Goal: Task Accomplishment & Management: Manage account settings

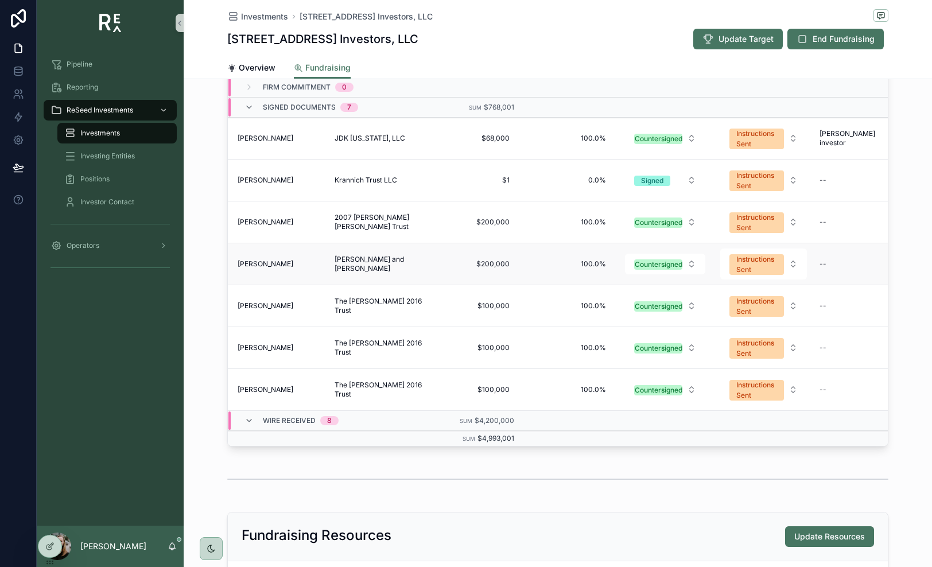
scroll to position [29, 7]
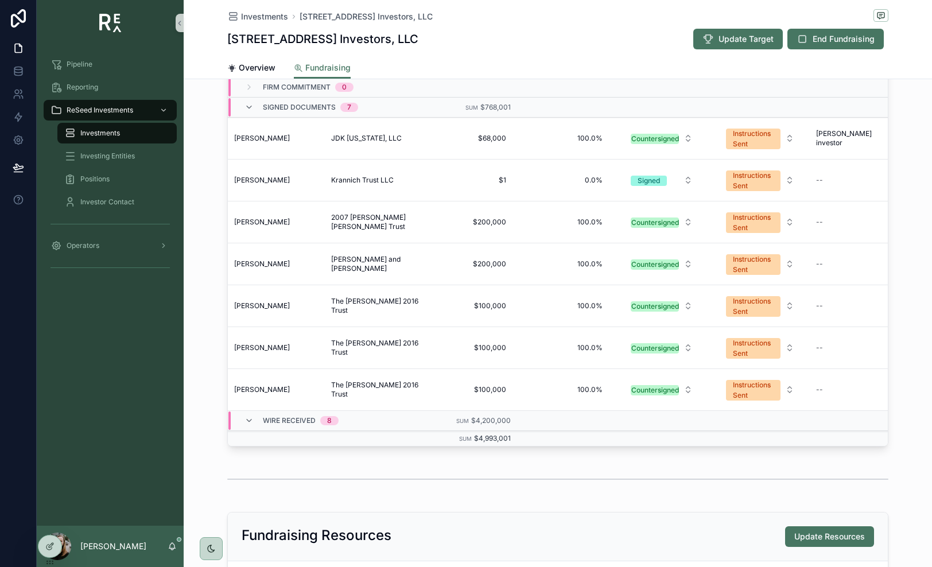
click at [699, 106] on div "Export Contact Investing Entity Commitment Win Probability Docs Status Wire Sta…" at bounding box center [558, 216] width 748 height 469
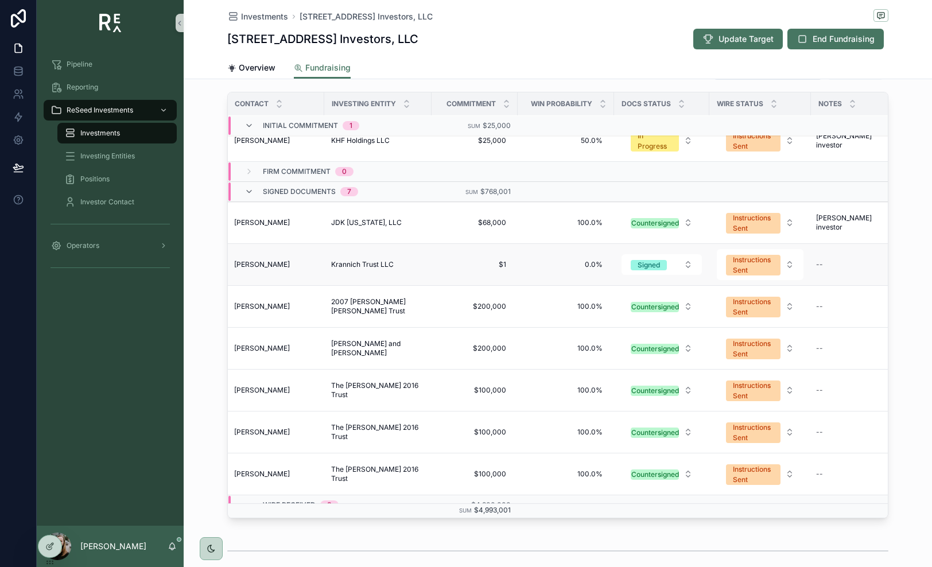
scroll to position [0, 7]
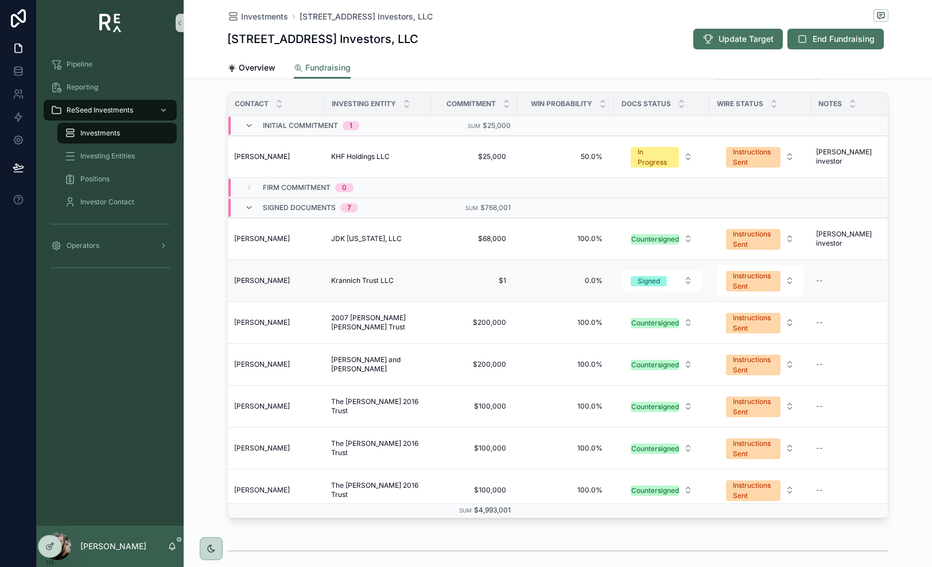
click at [266, 278] on span "[PERSON_NAME]" at bounding box center [262, 280] width 56 height 9
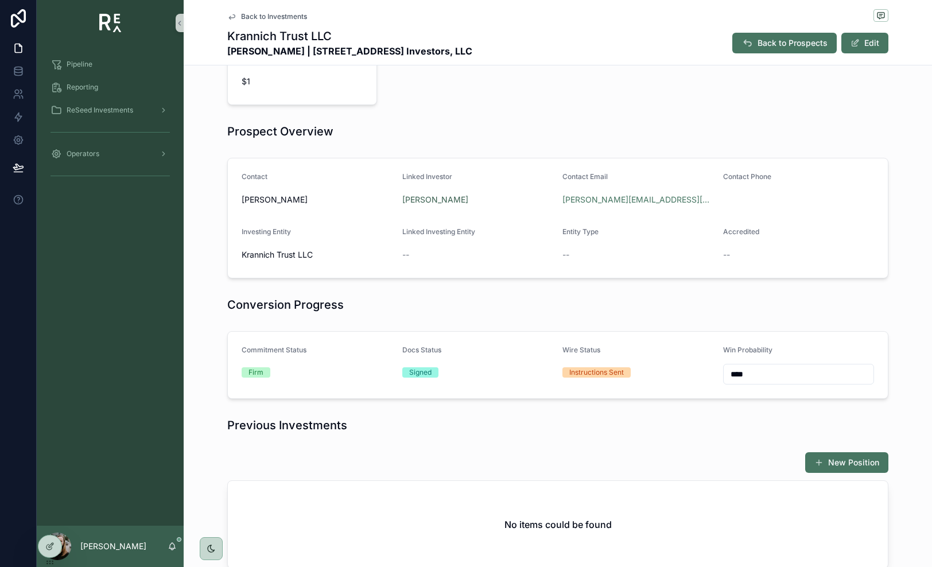
scroll to position [205, 0]
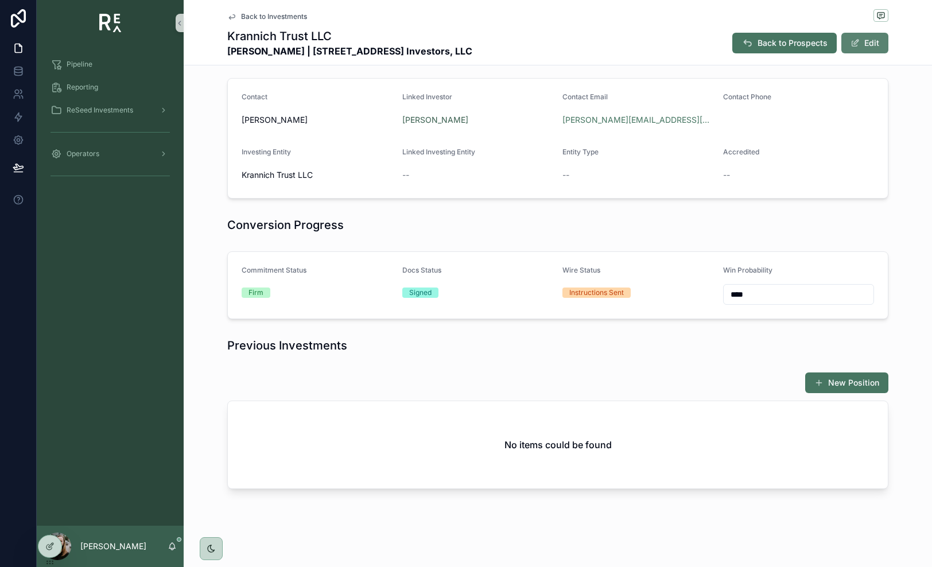
click at [699, 38] on span "scrollable content" at bounding box center [854, 42] width 9 height 9
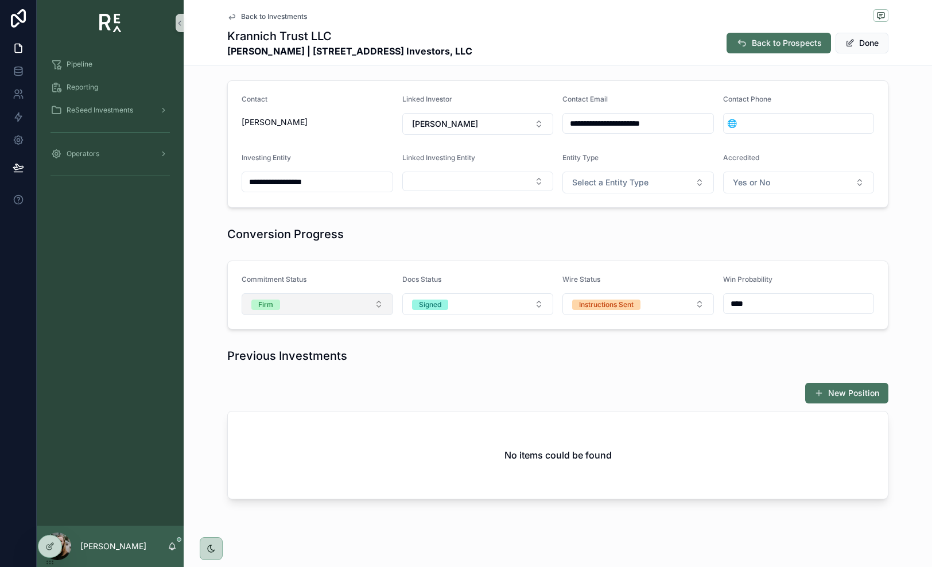
click at [373, 303] on button "Firm" at bounding box center [316, 304] width 151 height 22
click at [340, 399] on div "Withdrawn" at bounding box center [317, 401] width 146 height 17
click at [699, 45] on button "Done" at bounding box center [861, 43] width 53 height 21
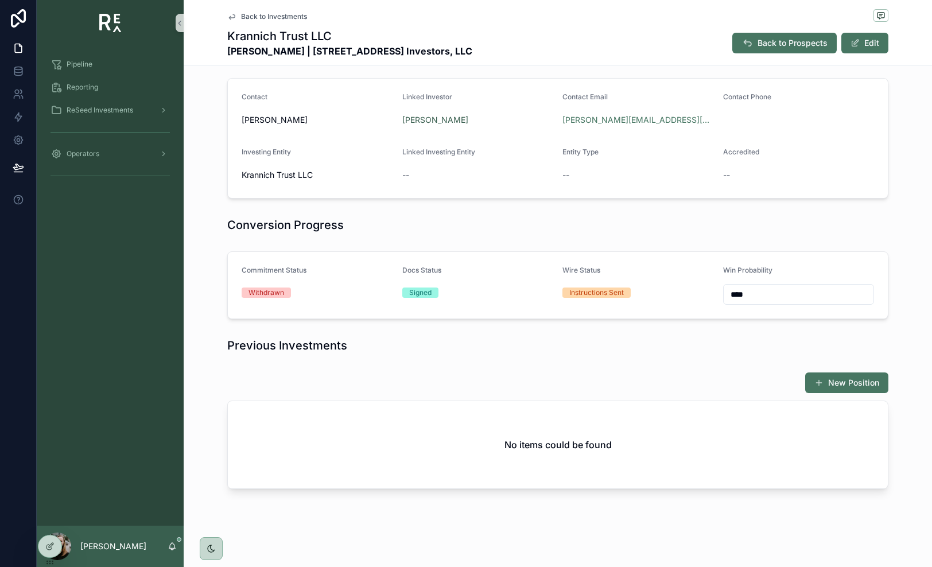
click at [299, 19] on span "Back to Investments" at bounding box center [274, 16] width 66 height 9
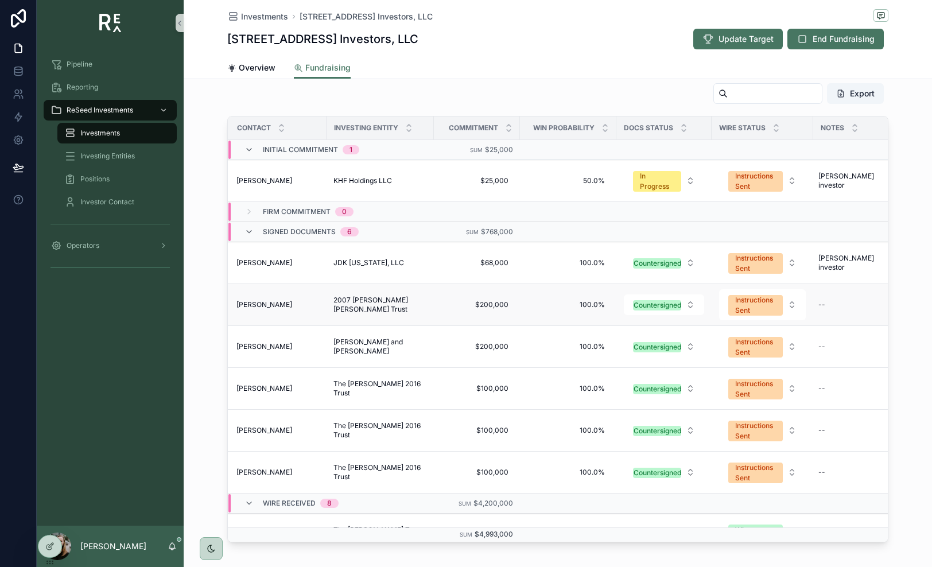
scroll to position [0, 4]
click at [699, 395] on div "Instructions Sent" at bounding box center [756, 389] width 41 height 21
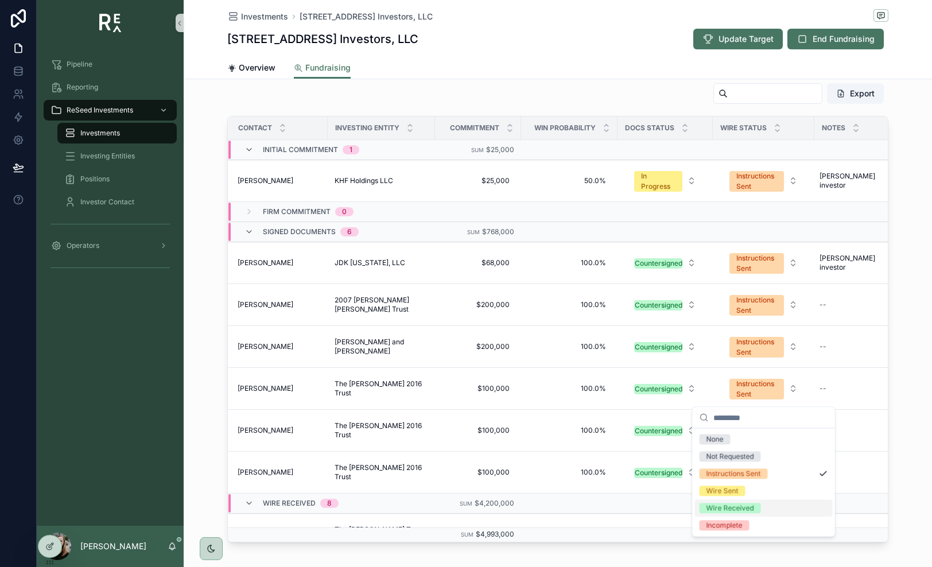
click at [699, 509] on div "Wire Received" at bounding box center [764, 508] width 138 height 17
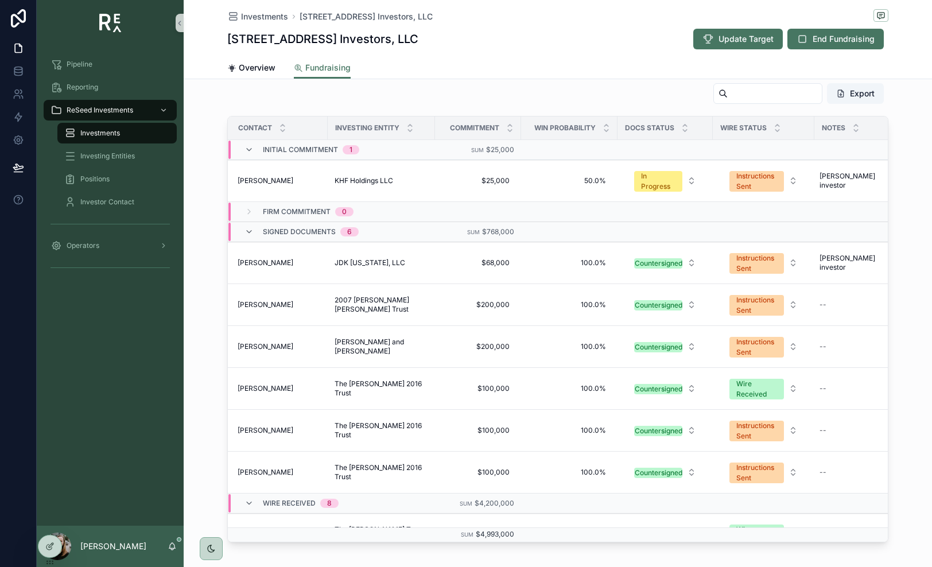
click at [699, 431] on div "Instructions Sent" at bounding box center [756, 430] width 41 height 21
click at [699, 430] on div "Instructions Sent" at bounding box center [756, 430] width 41 height 21
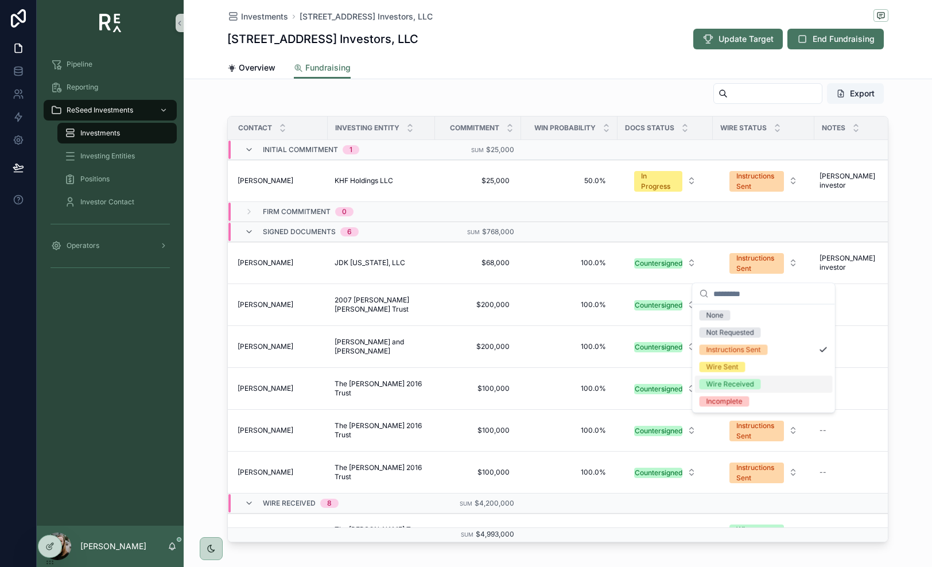
click at [699, 381] on span "Wire Received" at bounding box center [729, 384] width 61 height 10
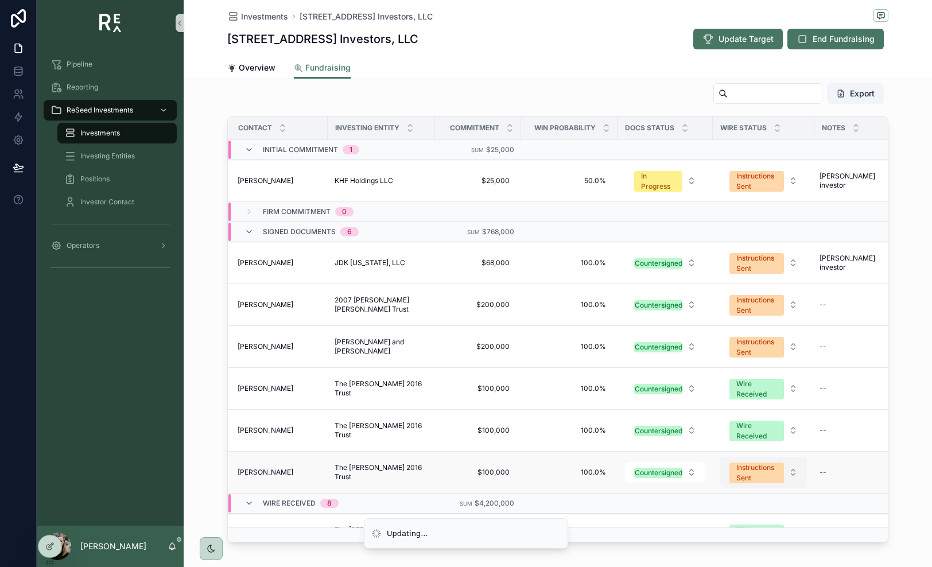
click at [699, 478] on div "Instructions Sent" at bounding box center [756, 472] width 41 height 21
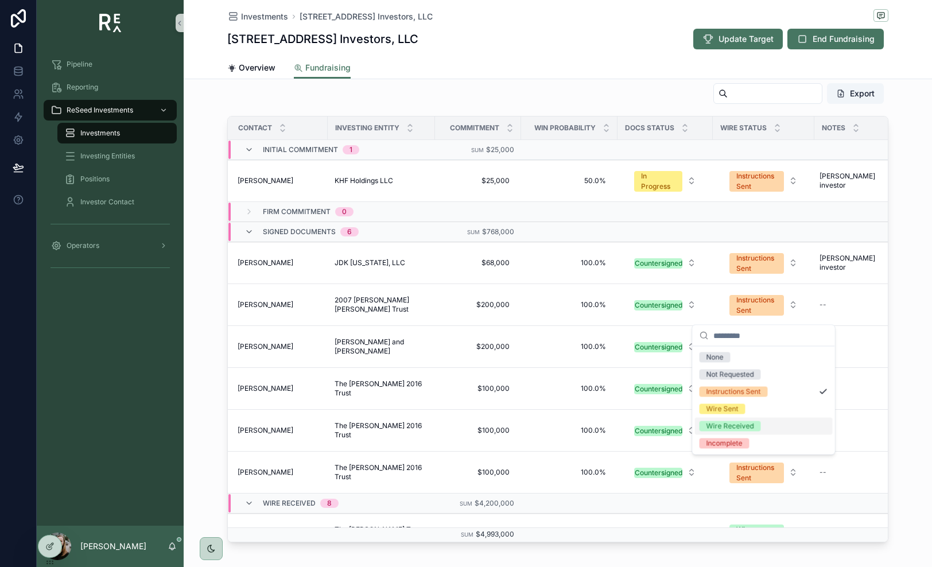
click at [699, 428] on div "Wire Received" at bounding box center [730, 426] width 48 height 10
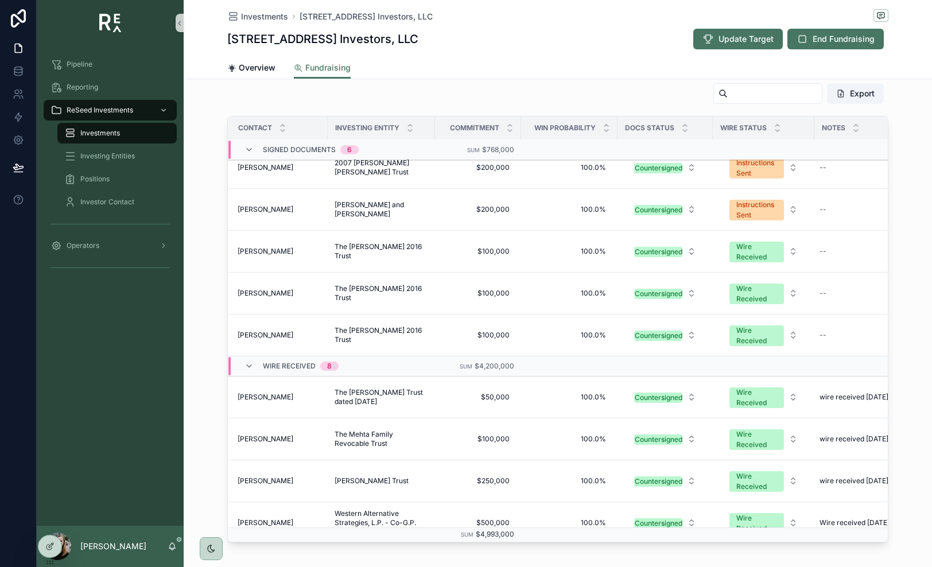
scroll to position [321, 4]
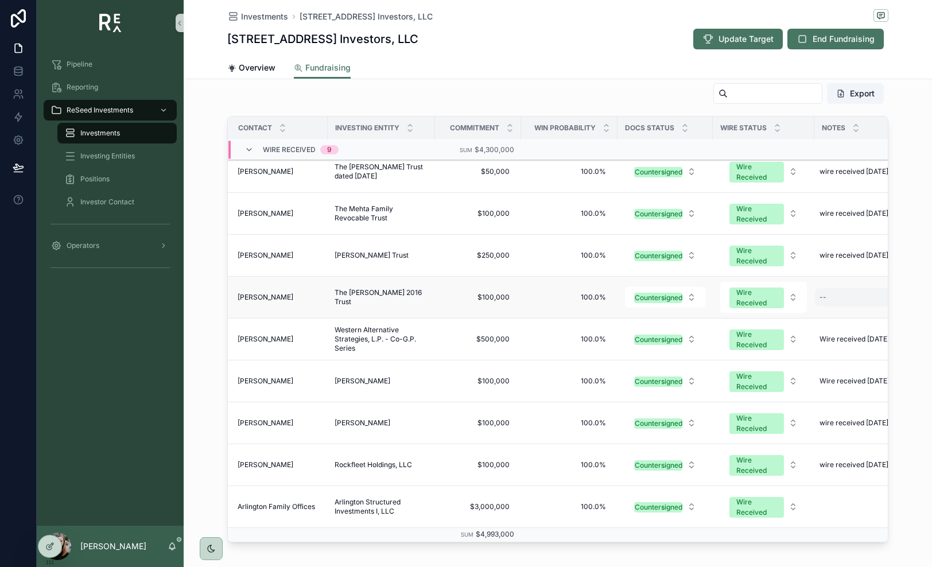
click at [699, 302] on div "--" at bounding box center [858, 297] width 86 height 18
type textarea "**********"
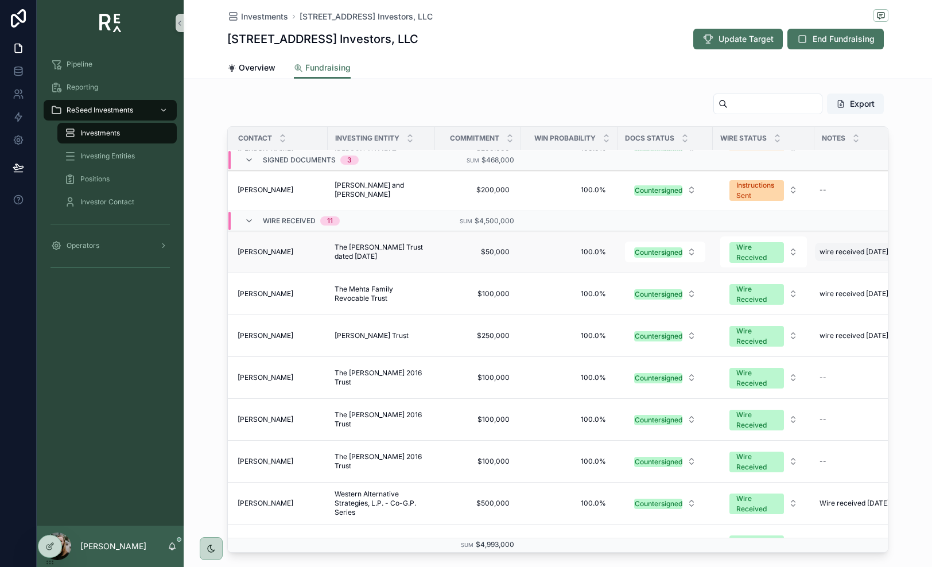
scroll to position [188, 4]
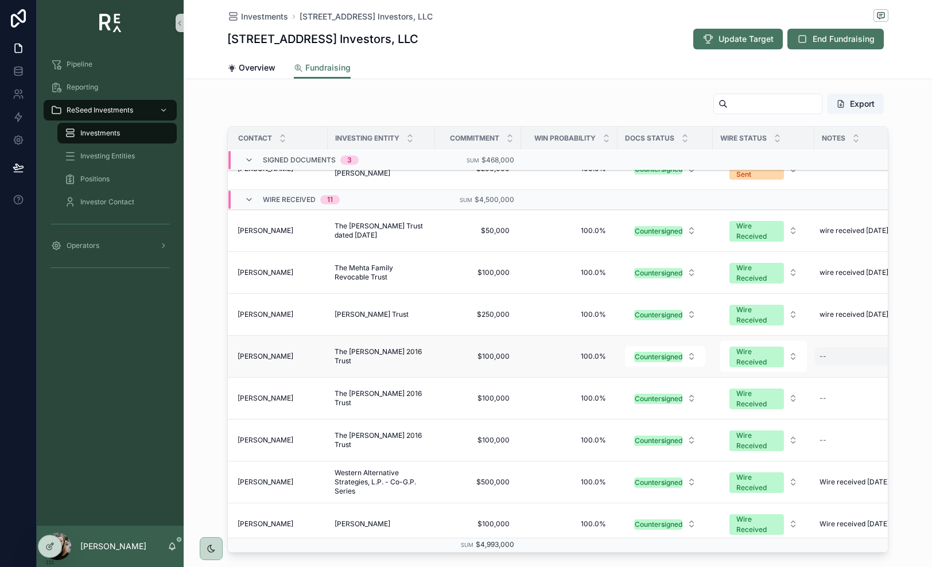
click at [699, 358] on div "--" at bounding box center [858, 356] width 86 height 18
type textarea "**********"
click at [699, 368] on icon "scrollable content" at bounding box center [812, 371] width 9 height 9
click at [699, 399] on div "--" at bounding box center [858, 398] width 86 height 18
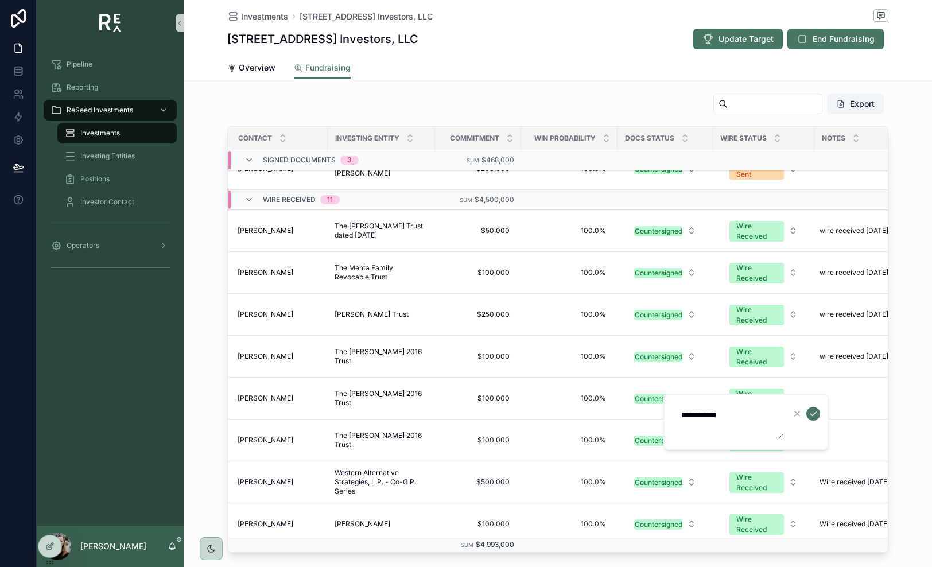
click at [699, 415] on textarea "**********" at bounding box center [728, 421] width 109 height 34
type textarea "**********"
click at [699, 411] on icon "scrollable content" at bounding box center [812, 413] width 9 height 9
click at [699, 439] on div "--" at bounding box center [858, 440] width 86 height 18
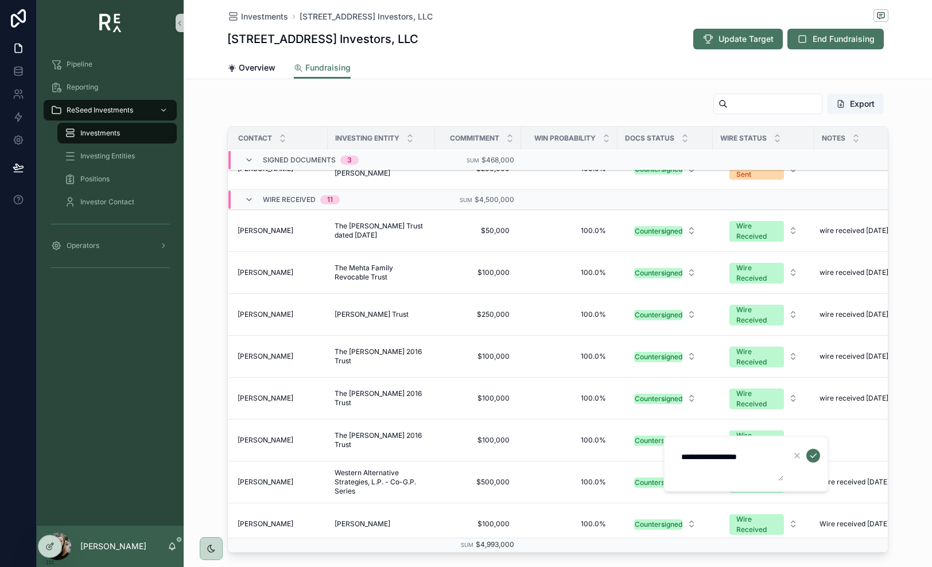
type textarea "**********"
click at [699, 454] on icon "scrollable content" at bounding box center [812, 455] width 9 height 9
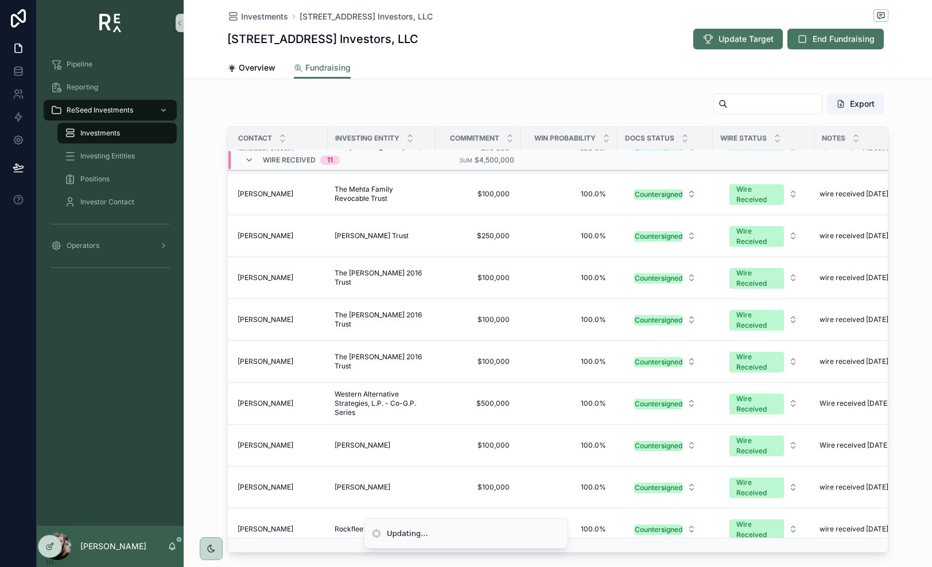
scroll to position [321, 4]
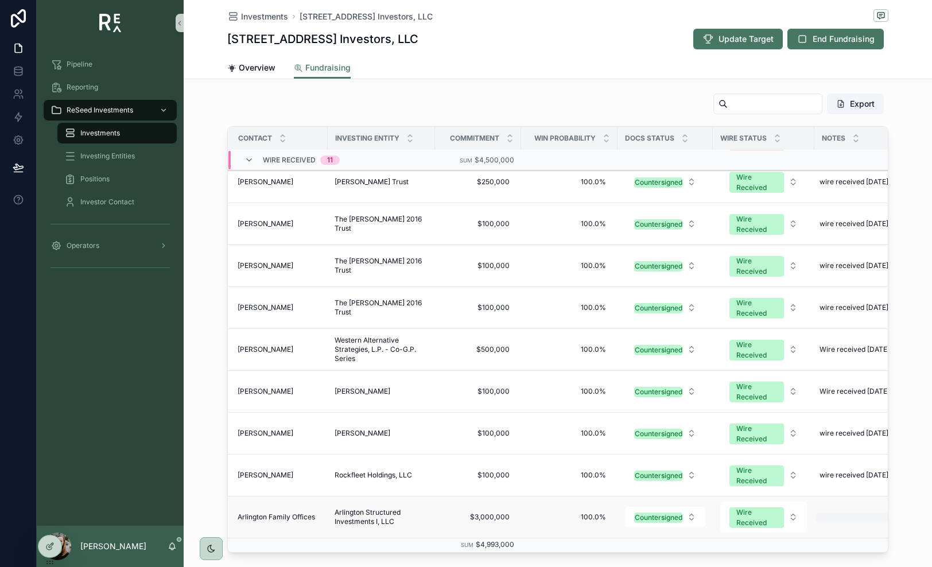
click at [699, 516] on div "scrollable content" at bounding box center [858, 516] width 86 height 9
type textarea "**********"
click at [699, 526] on icon "scrollable content" at bounding box center [812, 530] width 9 height 9
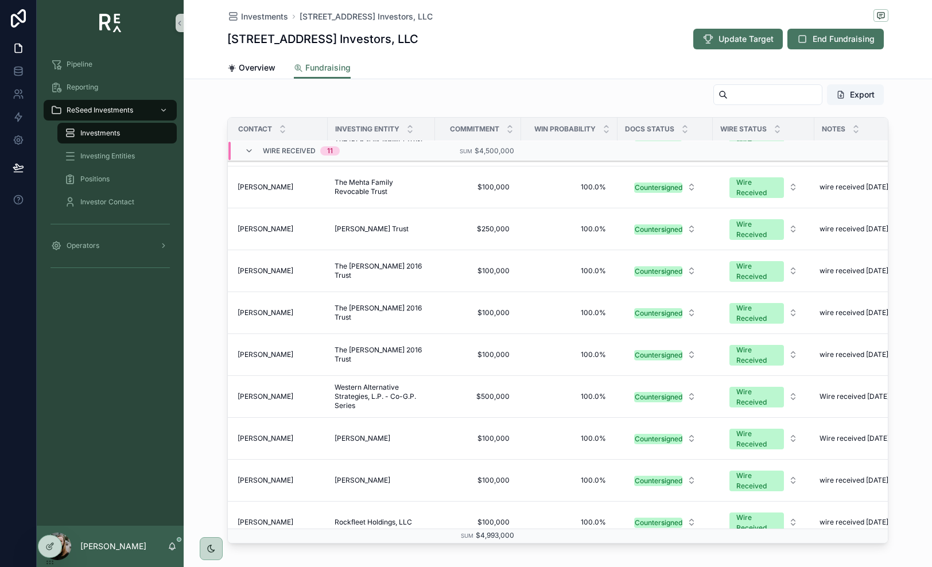
scroll to position [282, 4]
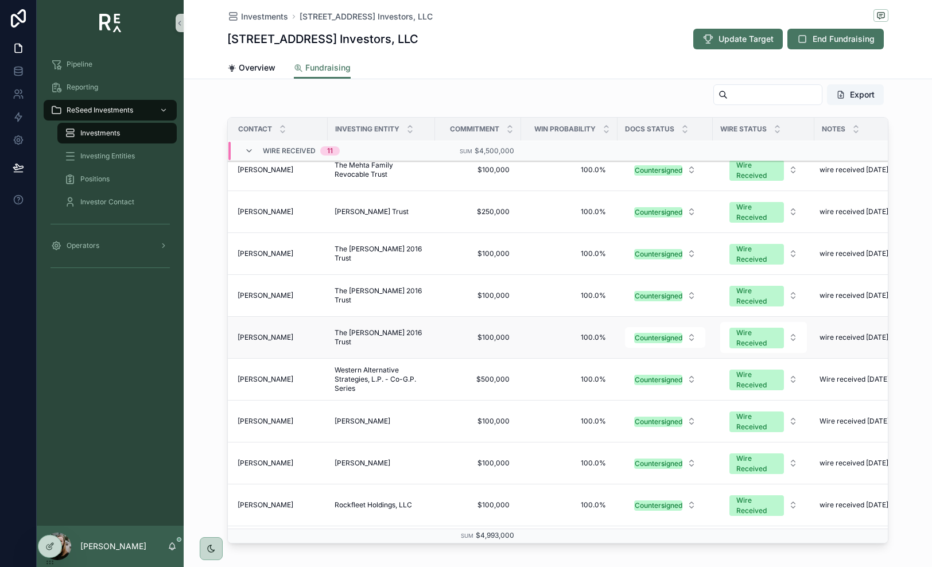
click at [259, 338] on span "[PERSON_NAME]" at bounding box center [265, 337] width 56 height 9
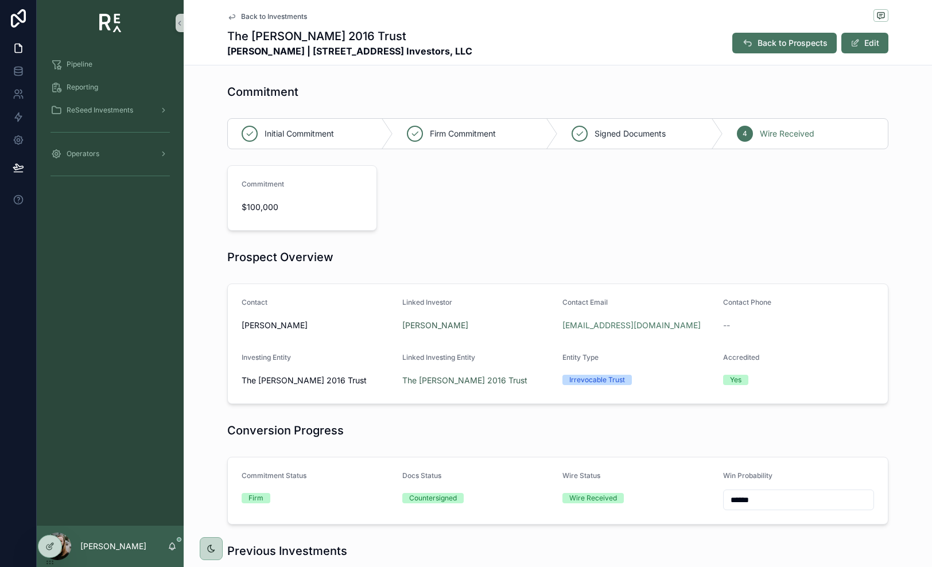
click at [569, 317] on div "[EMAIL_ADDRESS][DOMAIN_NAME]" at bounding box center [637, 325] width 151 height 18
click at [264, 17] on span "Back to Investments" at bounding box center [274, 16] width 66 height 9
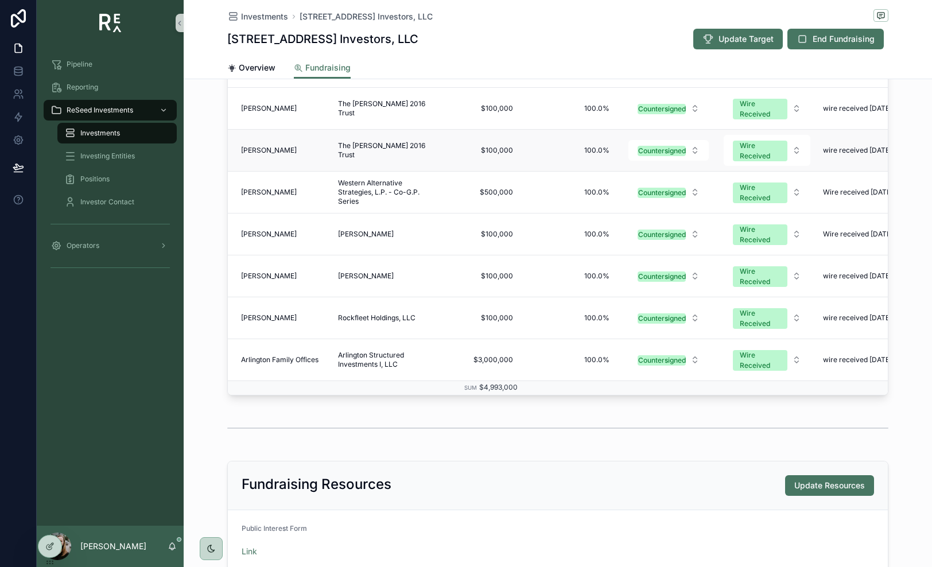
scroll to position [481, 0]
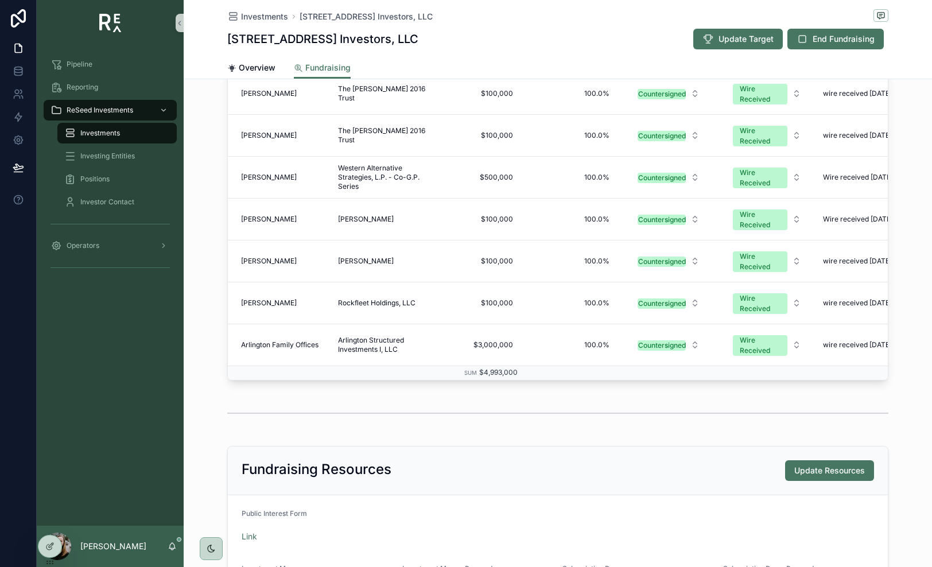
click at [423, 455] on div "Fundraising Resources Update Resources" at bounding box center [558, 470] width 660 height 49
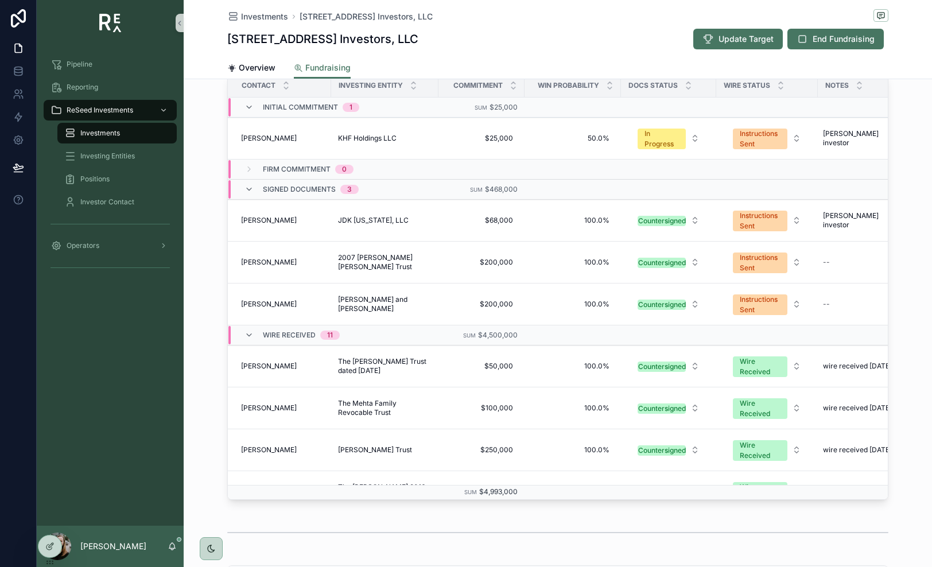
scroll to position [360, 0]
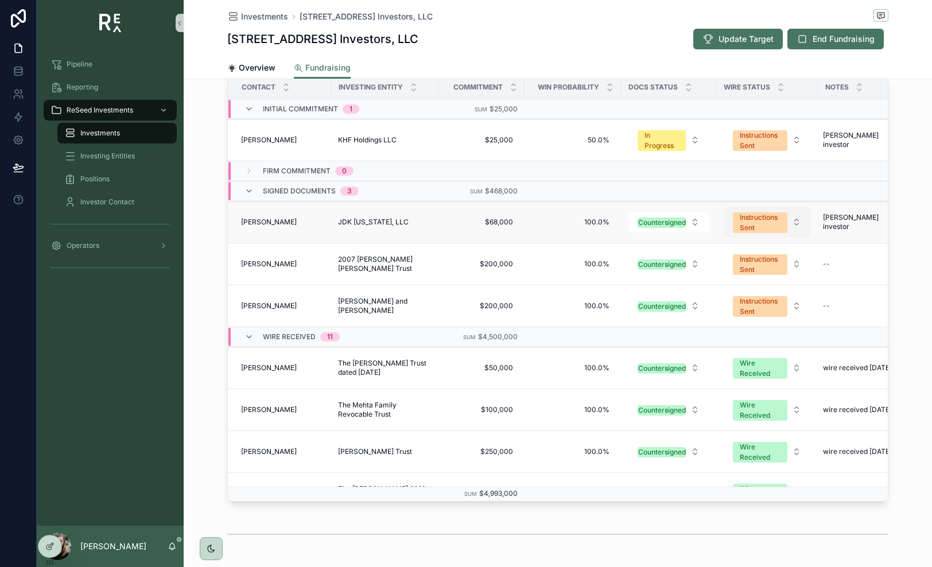
click at [699, 225] on div "Instructions Sent" at bounding box center [759, 222] width 41 height 21
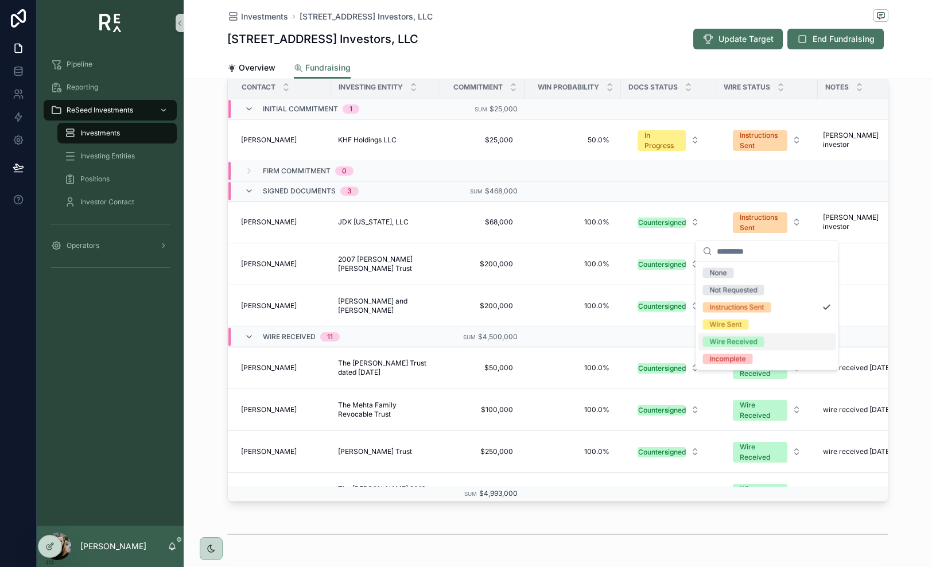
click at [699, 337] on div "Wire Received" at bounding box center [734, 342] width 48 height 10
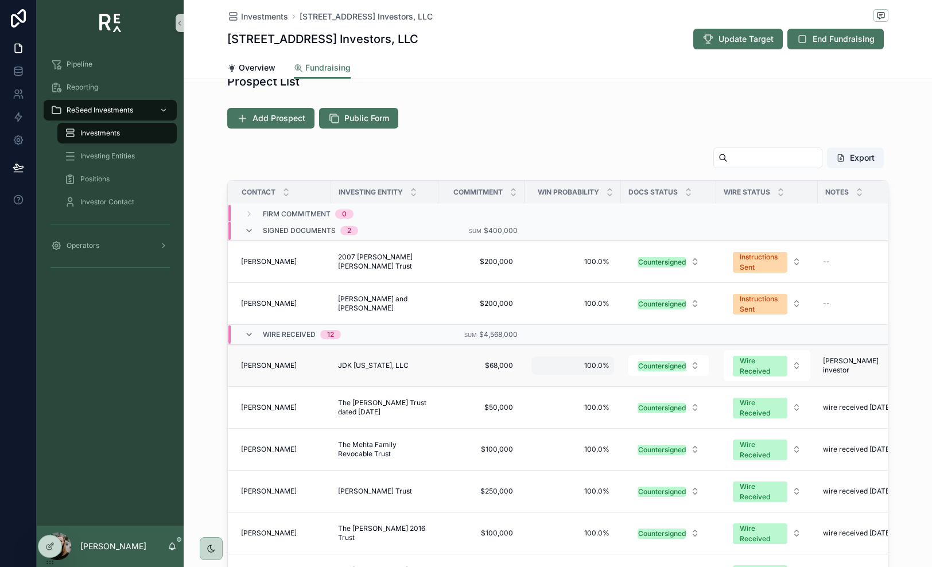
scroll to position [48, 1]
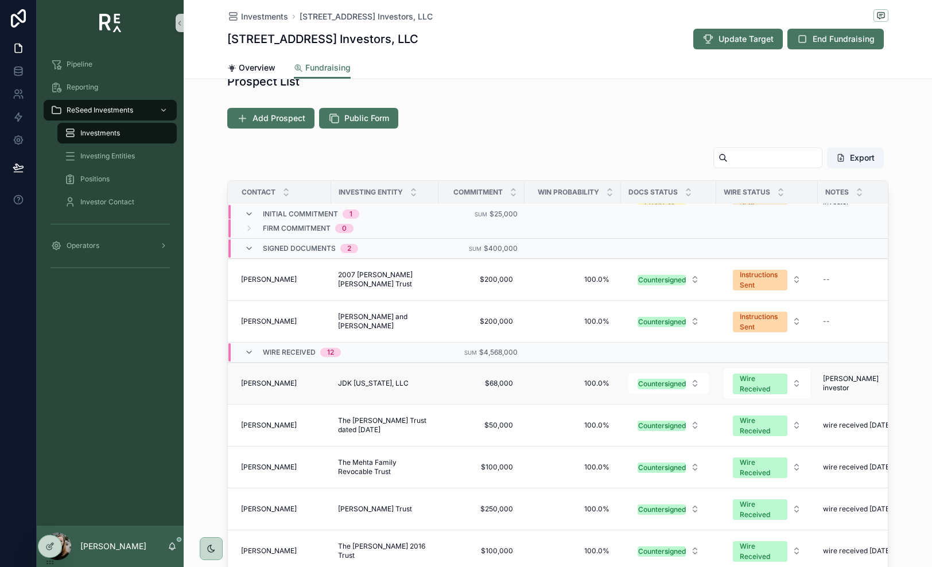
click at [266, 380] on span "[PERSON_NAME]" at bounding box center [269, 383] width 56 height 9
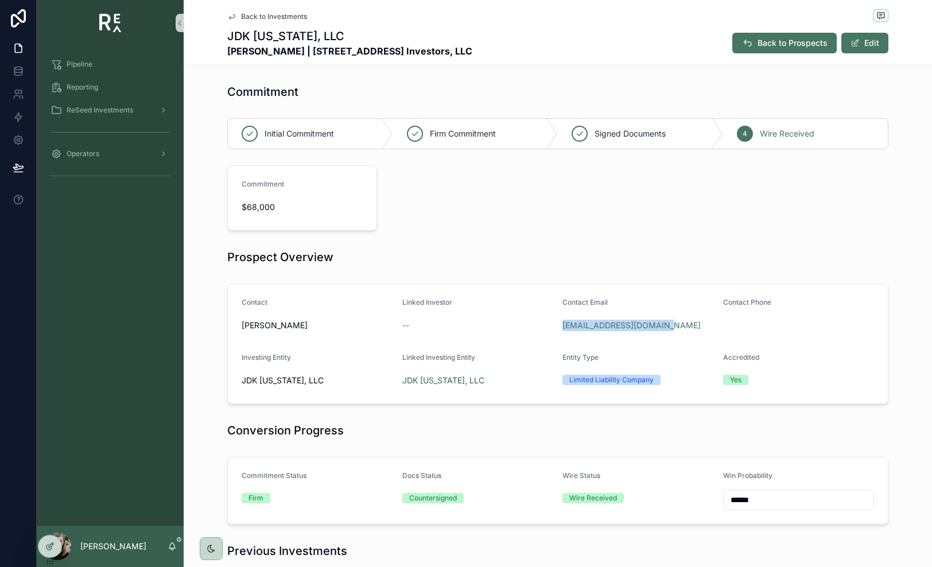
click at [255, 17] on span "Back to Investments" at bounding box center [274, 16] width 66 height 9
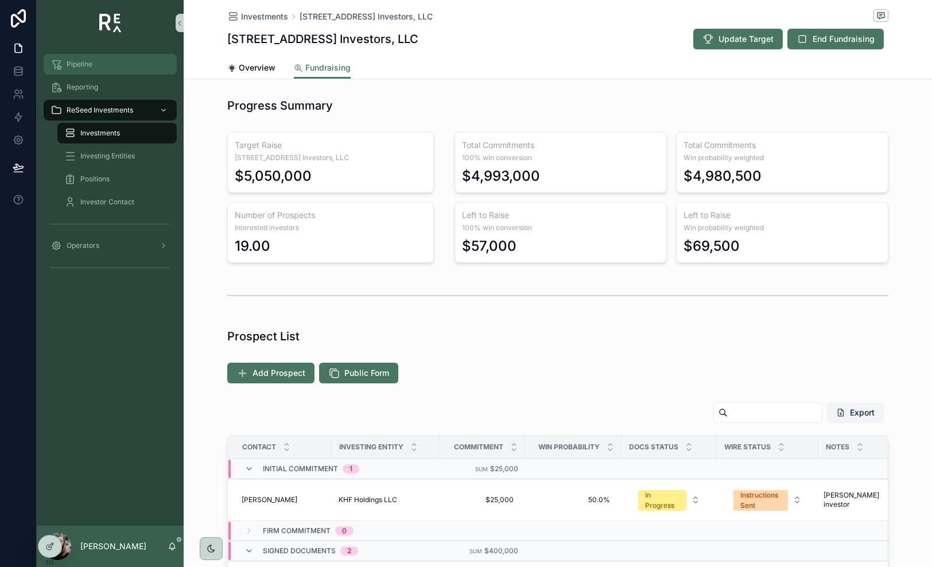
click at [96, 68] on div "Pipeline" at bounding box center [109, 64] width 119 height 18
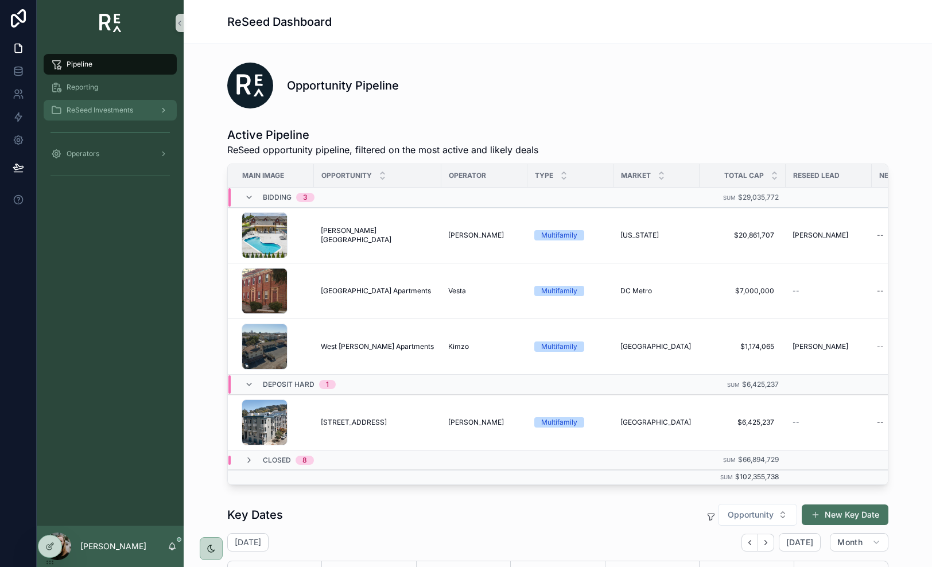
click at [97, 116] on div "ReSeed Investments" at bounding box center [109, 110] width 119 height 18
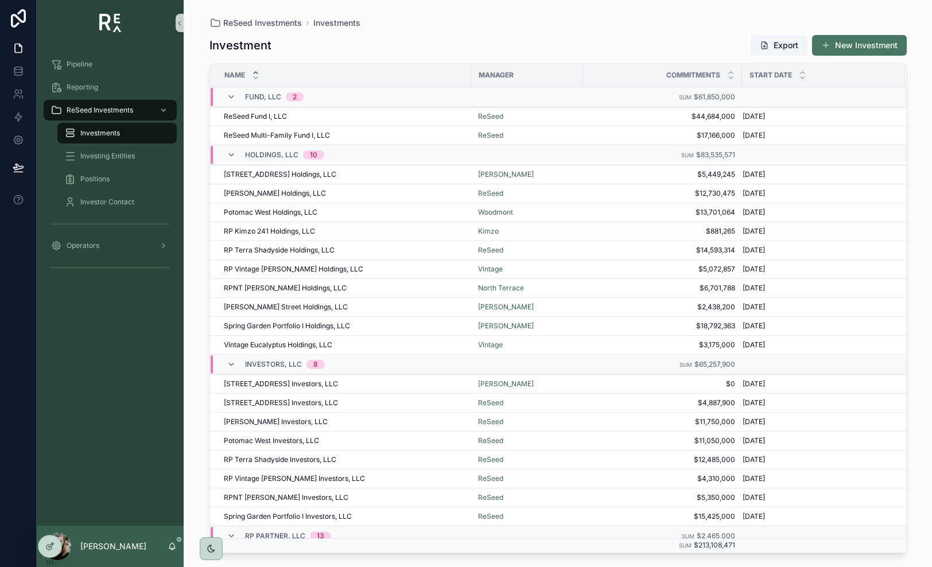
click at [101, 131] on span "Investments" at bounding box center [100, 132] width 40 height 9
click at [364, 379] on div "[STREET_ADDRESS] Investors, LLC [STREET_ADDRESS] Investors, LLC" at bounding box center [344, 383] width 240 height 9
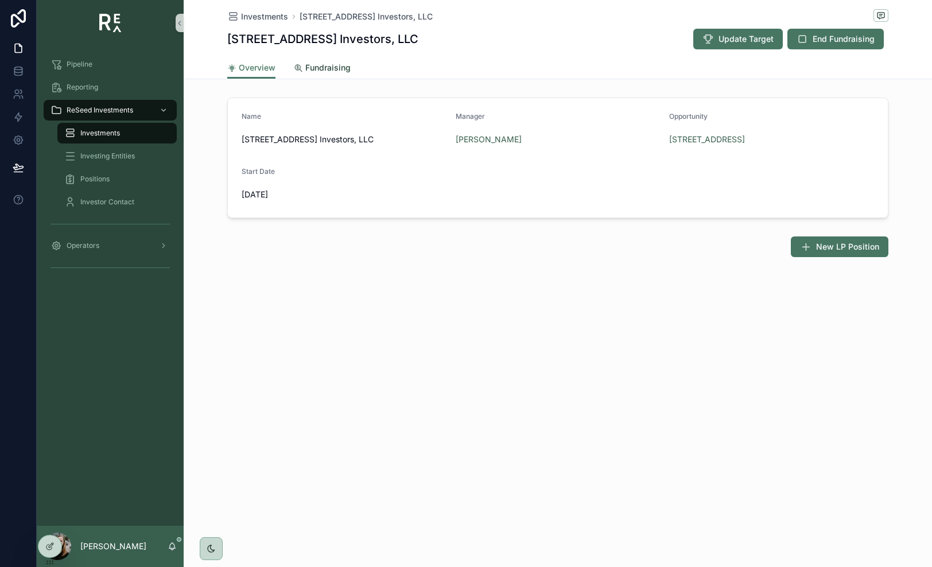
click at [333, 70] on span "Fundraising" at bounding box center [327, 67] width 45 height 11
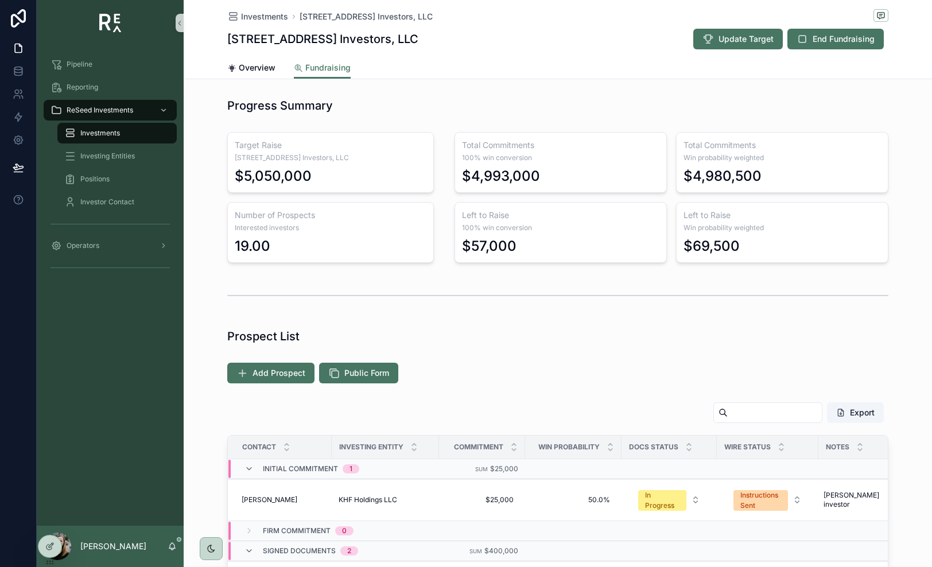
click at [699, 232] on div "Target Raise [STREET_ADDRESS] Investors, LLC $5,050,000 Number of Prospects Int…" at bounding box center [558, 197] width 748 height 140
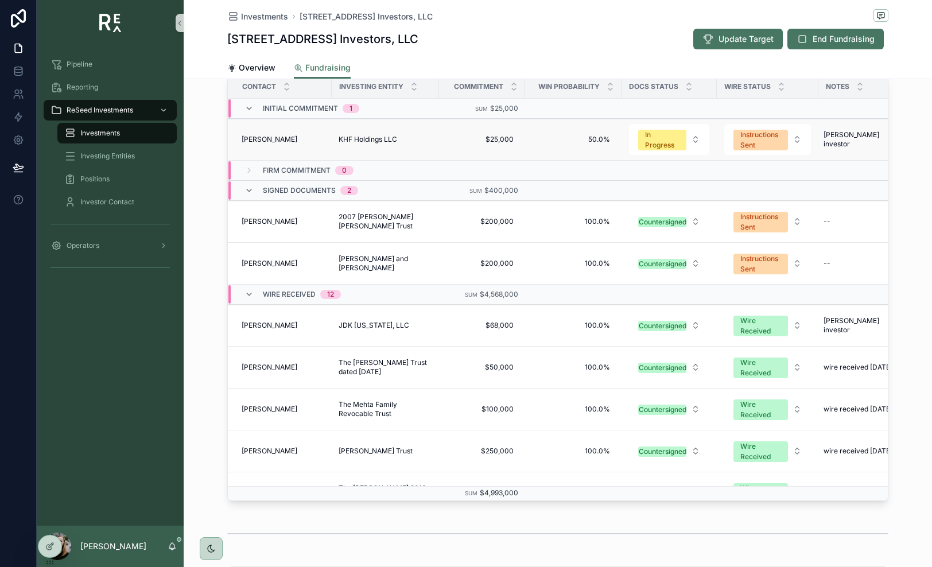
click at [271, 146] on td "[PERSON_NAME] [PERSON_NAME]" at bounding box center [280, 140] width 104 height 42
click at [271, 139] on span "[PERSON_NAME]" at bounding box center [269, 139] width 56 height 9
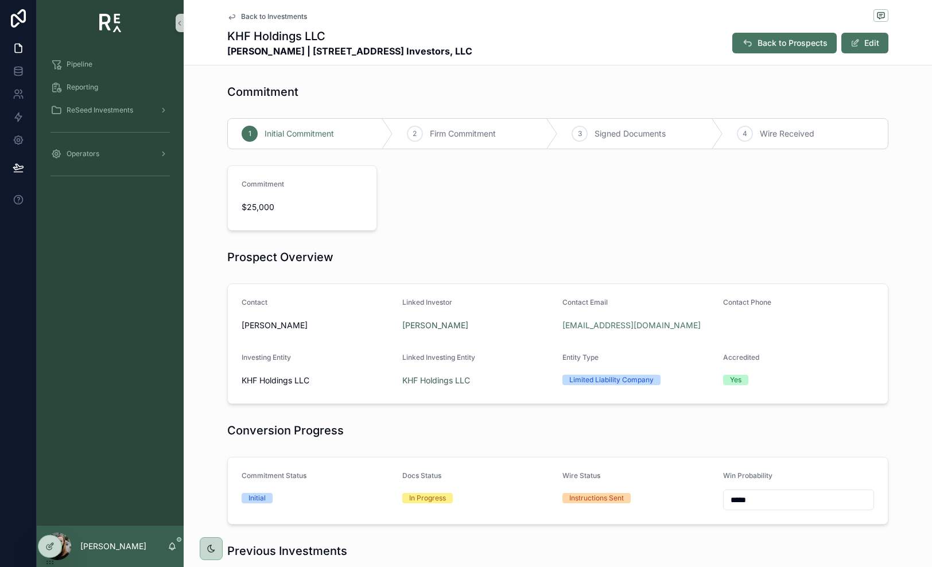
click at [246, 18] on span "Back to Investments" at bounding box center [274, 16] width 66 height 9
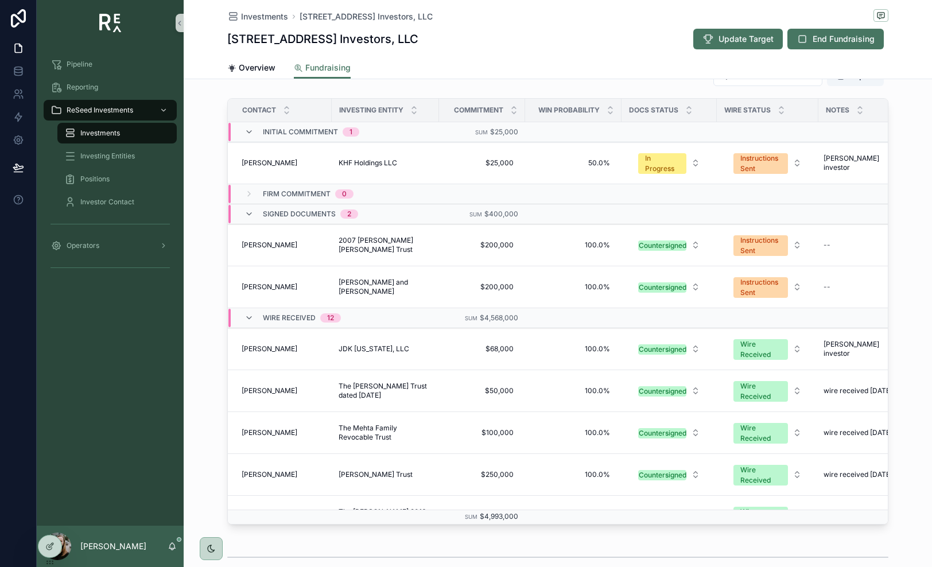
scroll to position [337, 0]
